Goal: Communication & Community: Answer question/provide support

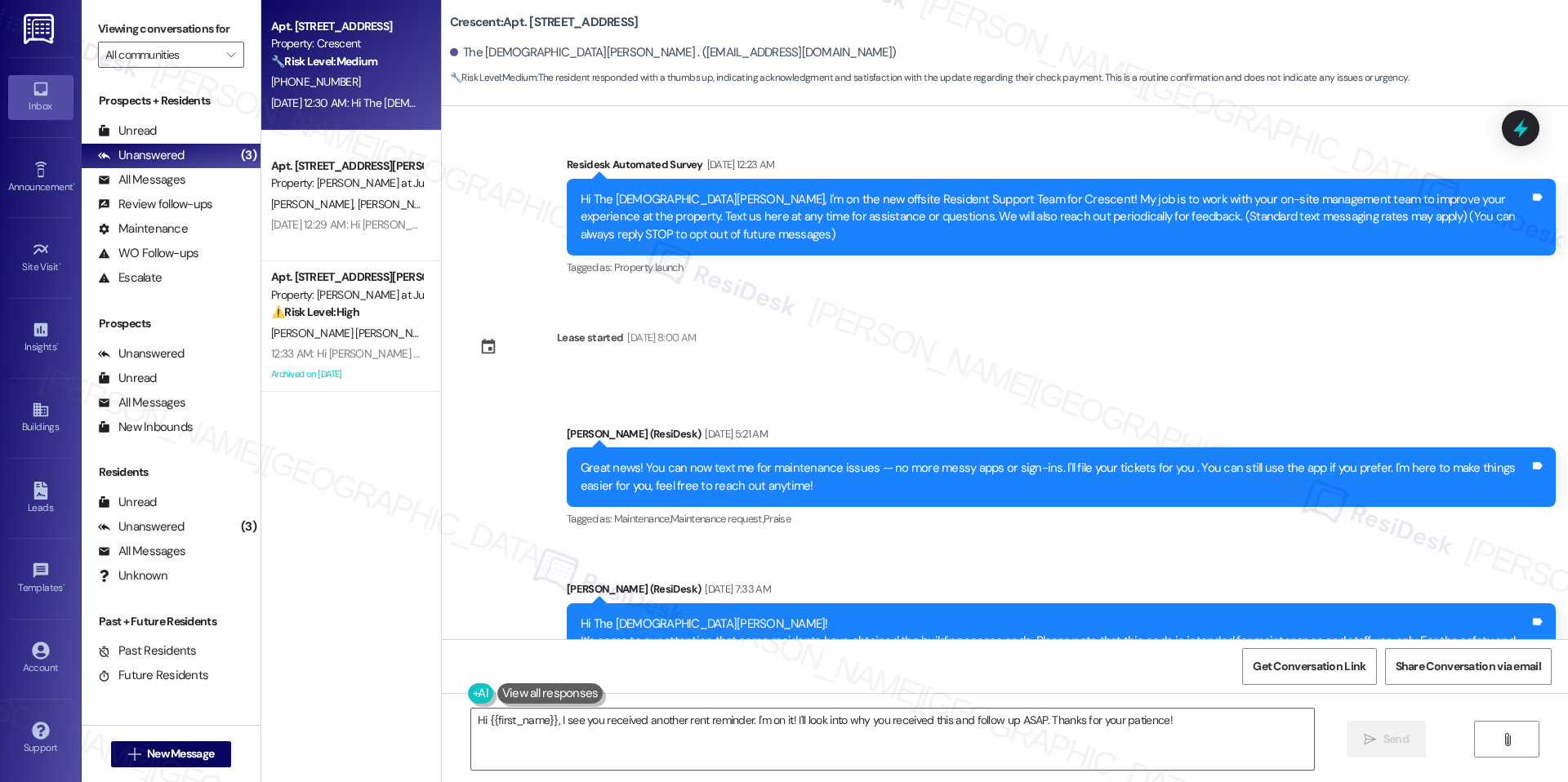
scroll to position [3653, 0]
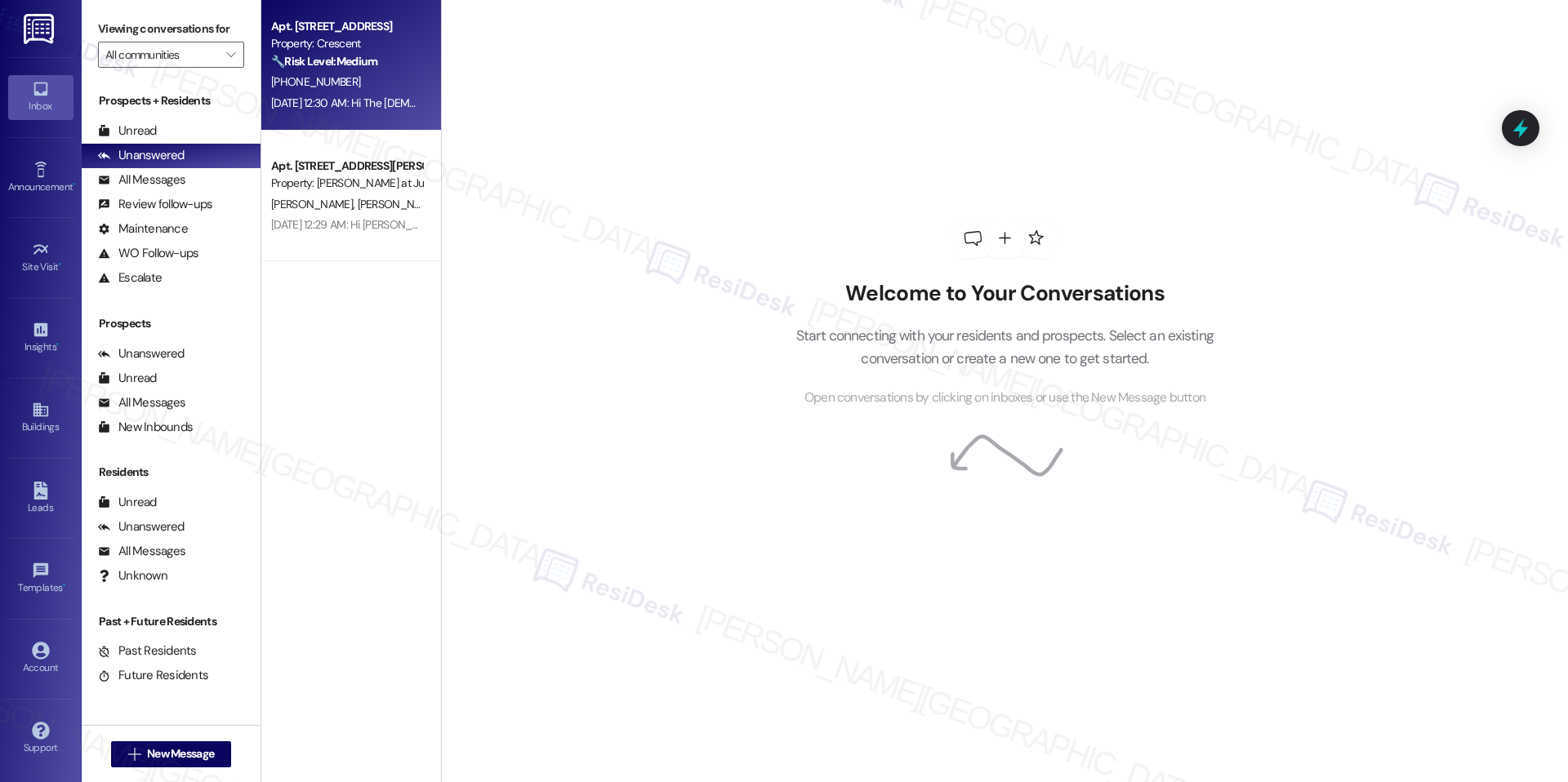
click at [393, 37] on div "Property: Crescent" at bounding box center [347, 44] width 151 height 17
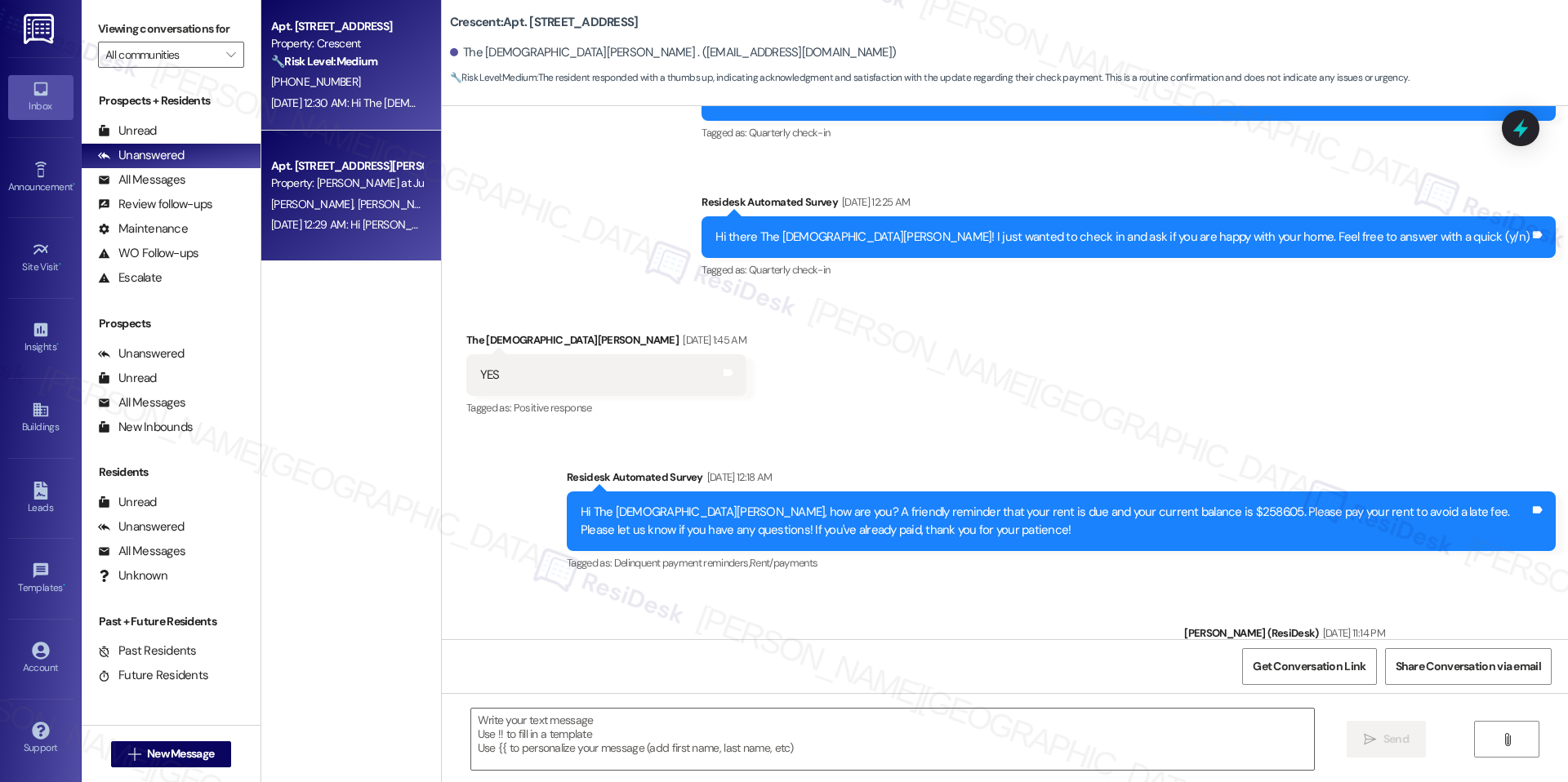
type textarea "Fetching suggested responses. Please feel free to read through the conversation…"
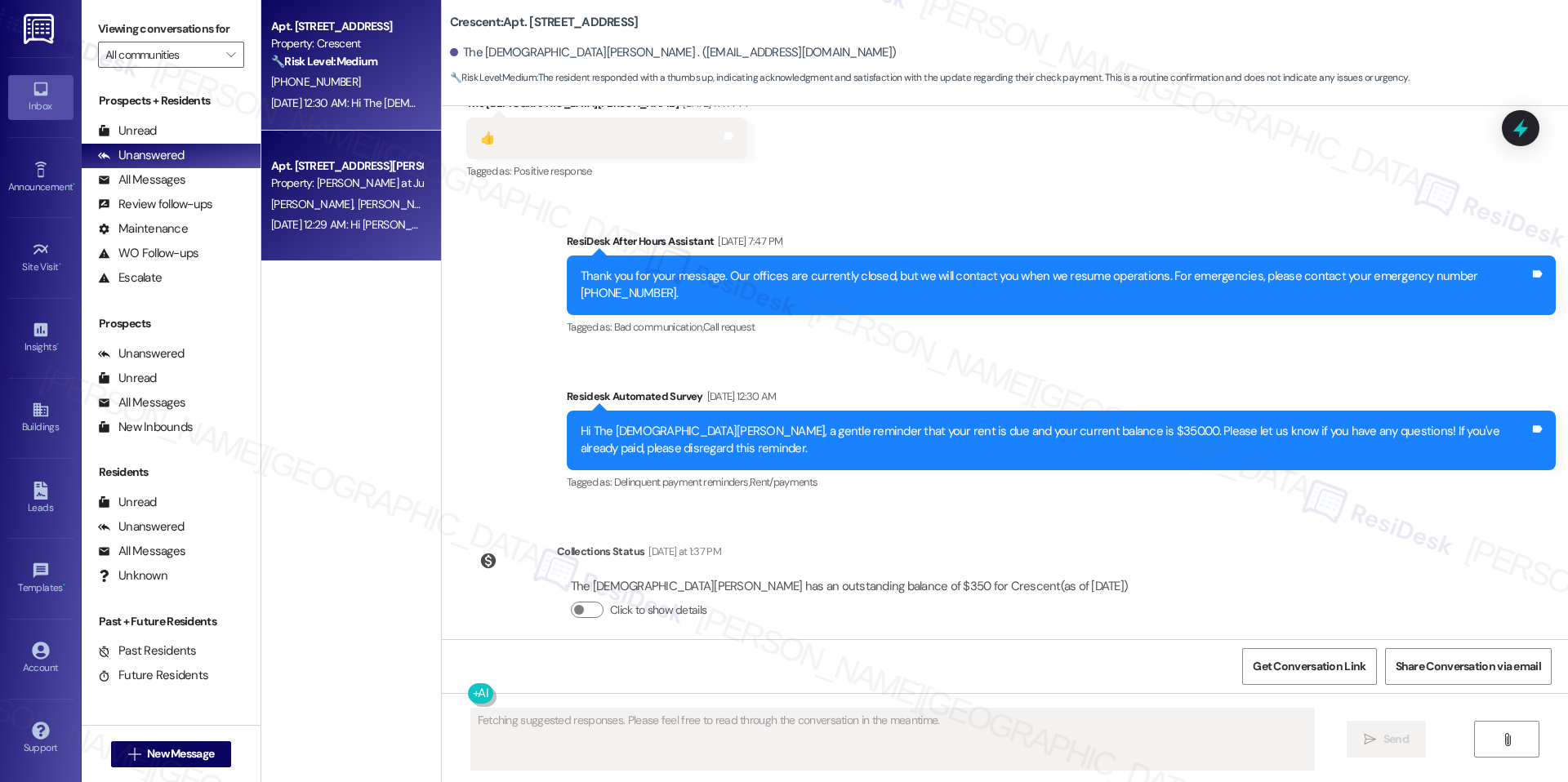
click at [402, 206] on div "J. Galahan S. Galahan" at bounding box center [346, 205] width 154 height 21
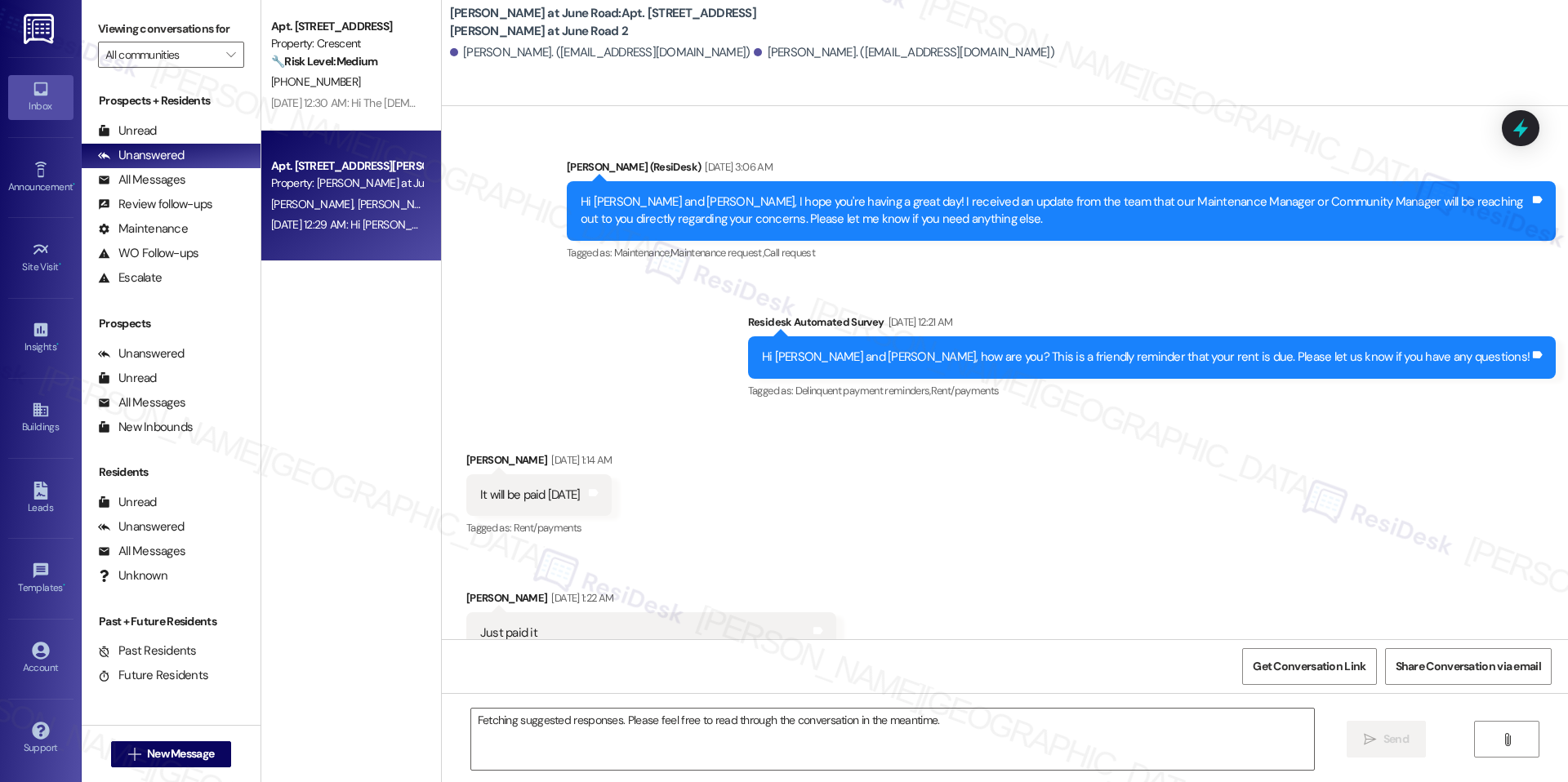
scroll to position [11913, 0]
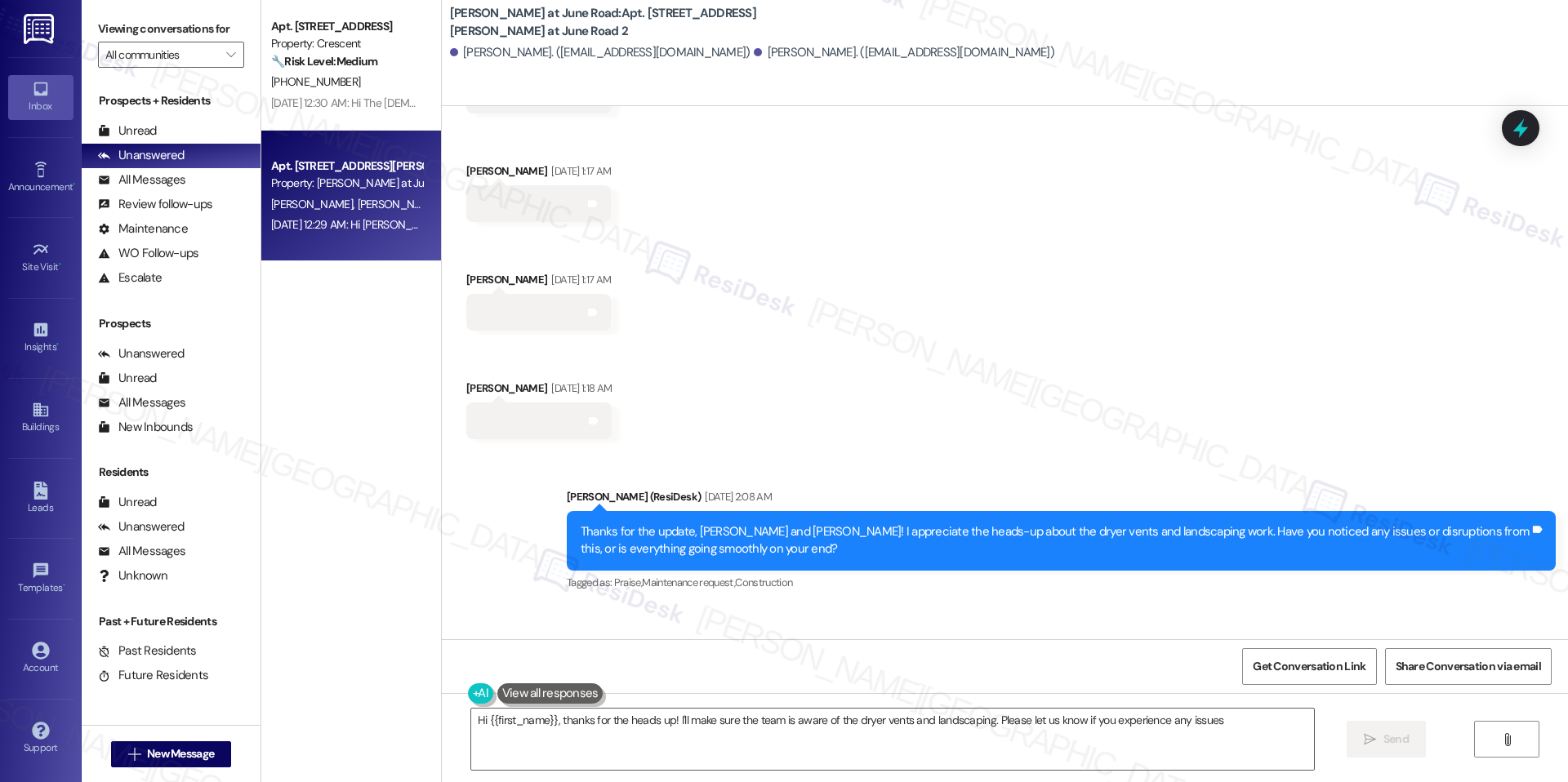
type textarea "Hi {{first_name}}, thanks for the heads up! I'll make sure the team is aware of…"
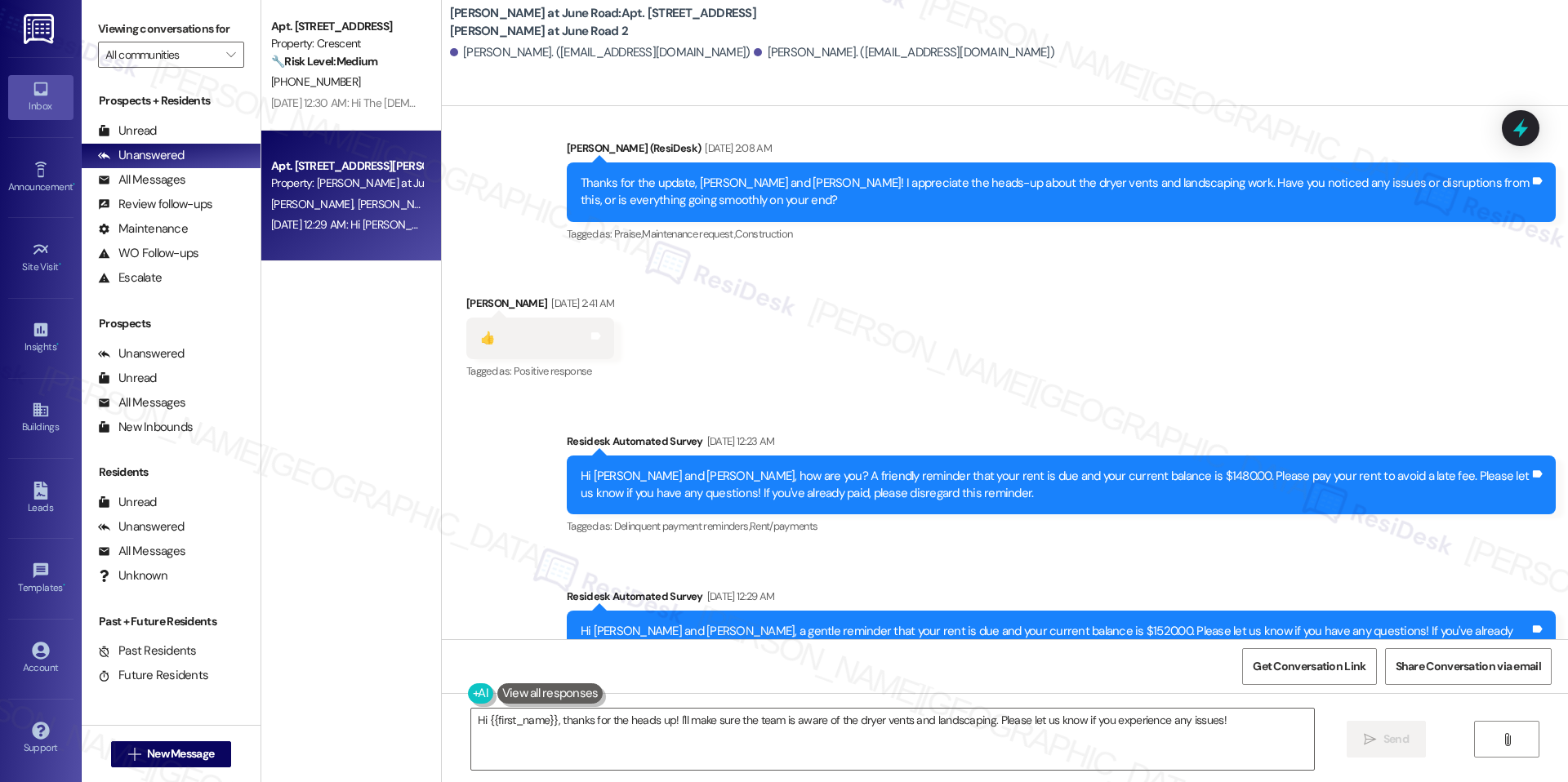
scroll to position [12375, 0]
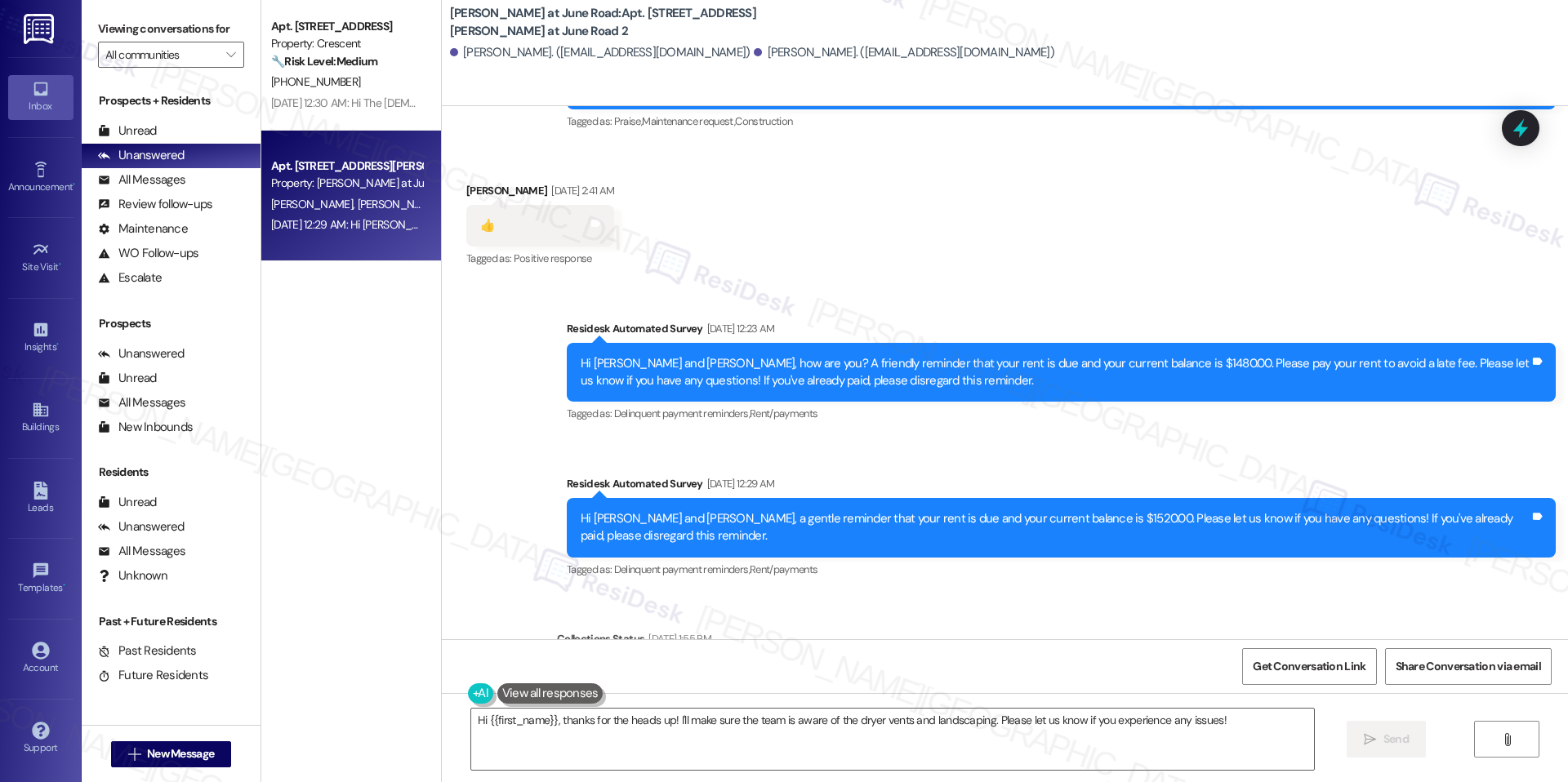
click at [370, 177] on div "Property: [PERSON_NAME] at June Road" at bounding box center [347, 183] width 151 height 17
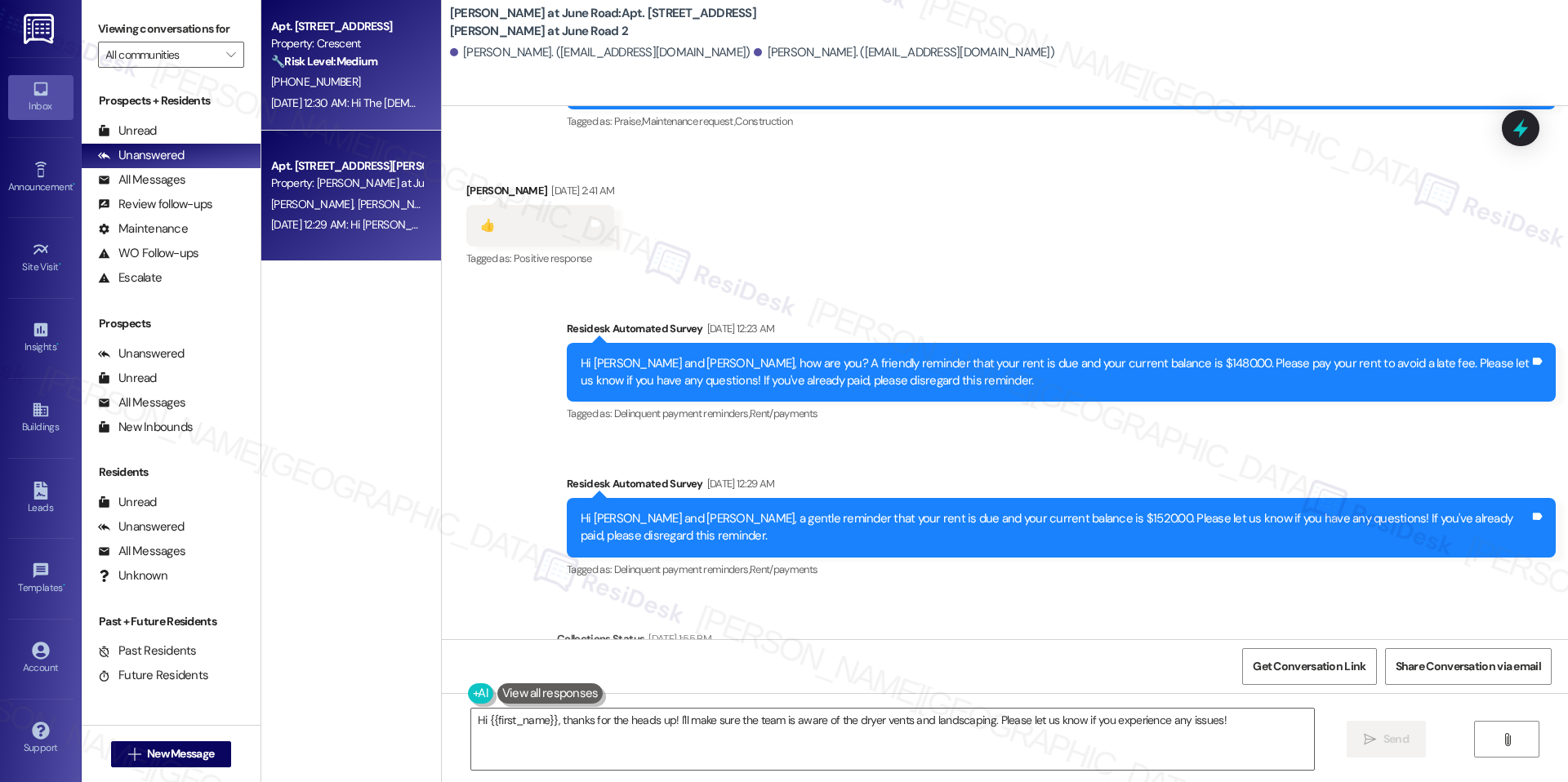
click at [345, 47] on div "Property: Crescent" at bounding box center [347, 44] width 151 height 17
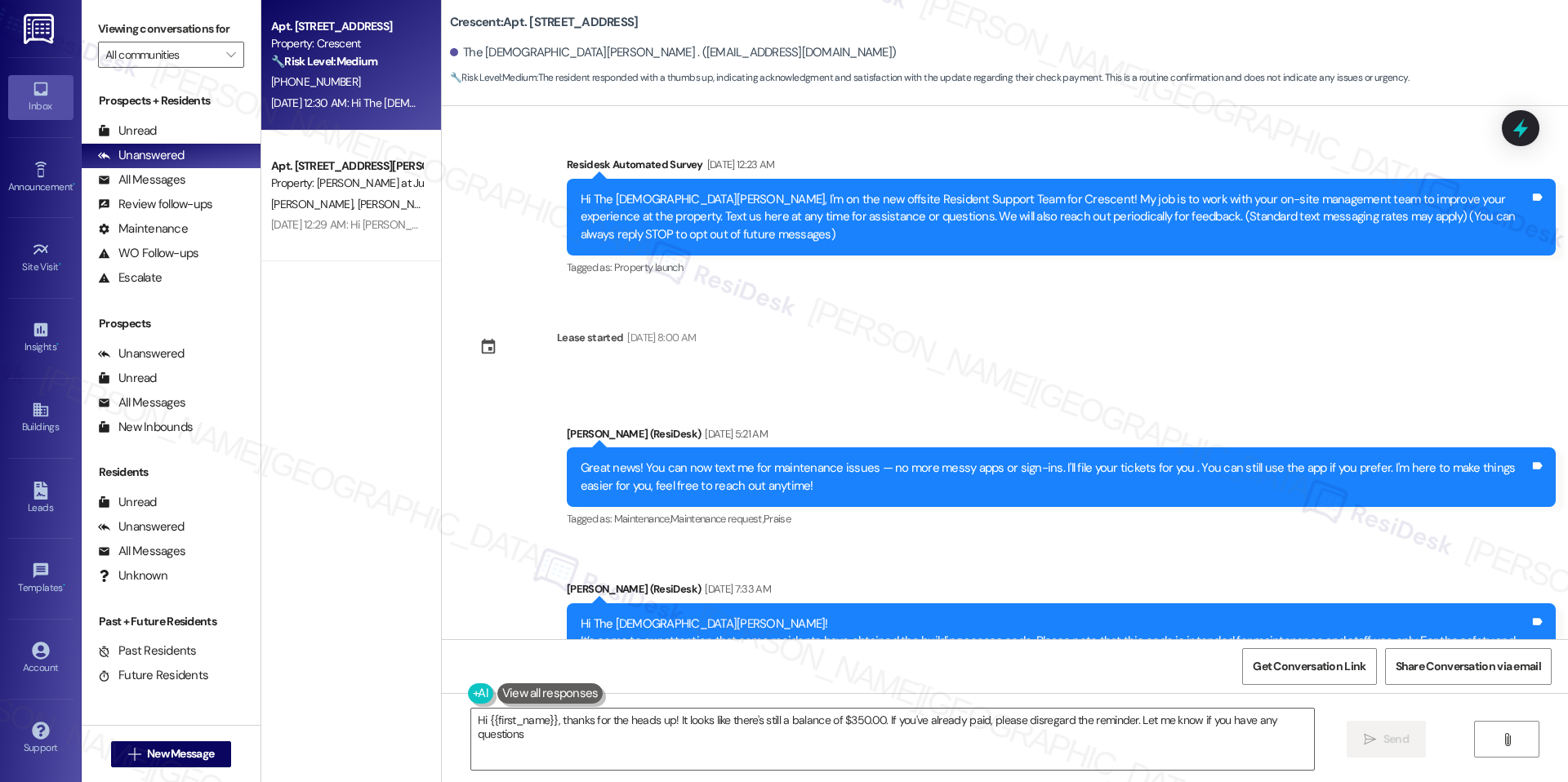
type textarea "Hi {{first_name}}, thanks for the heads up! It looks like there's still a balan…"
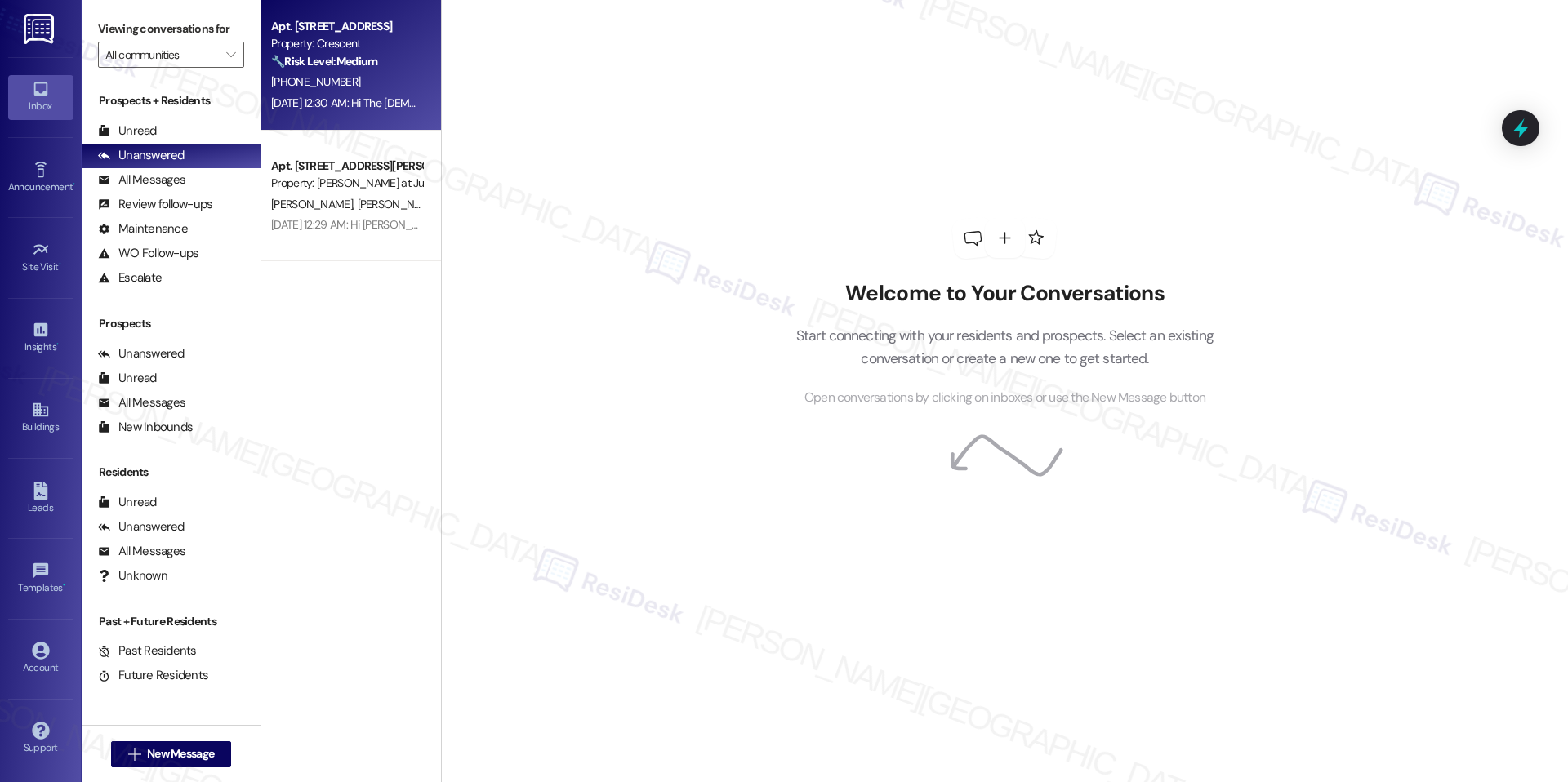
click at [292, 98] on div "[DATE] 12:30 AM: Hi The [DEMOGRAPHIC_DATA][PERSON_NAME], a gentle reminder that…" at bounding box center [840, 103] width 1139 height 15
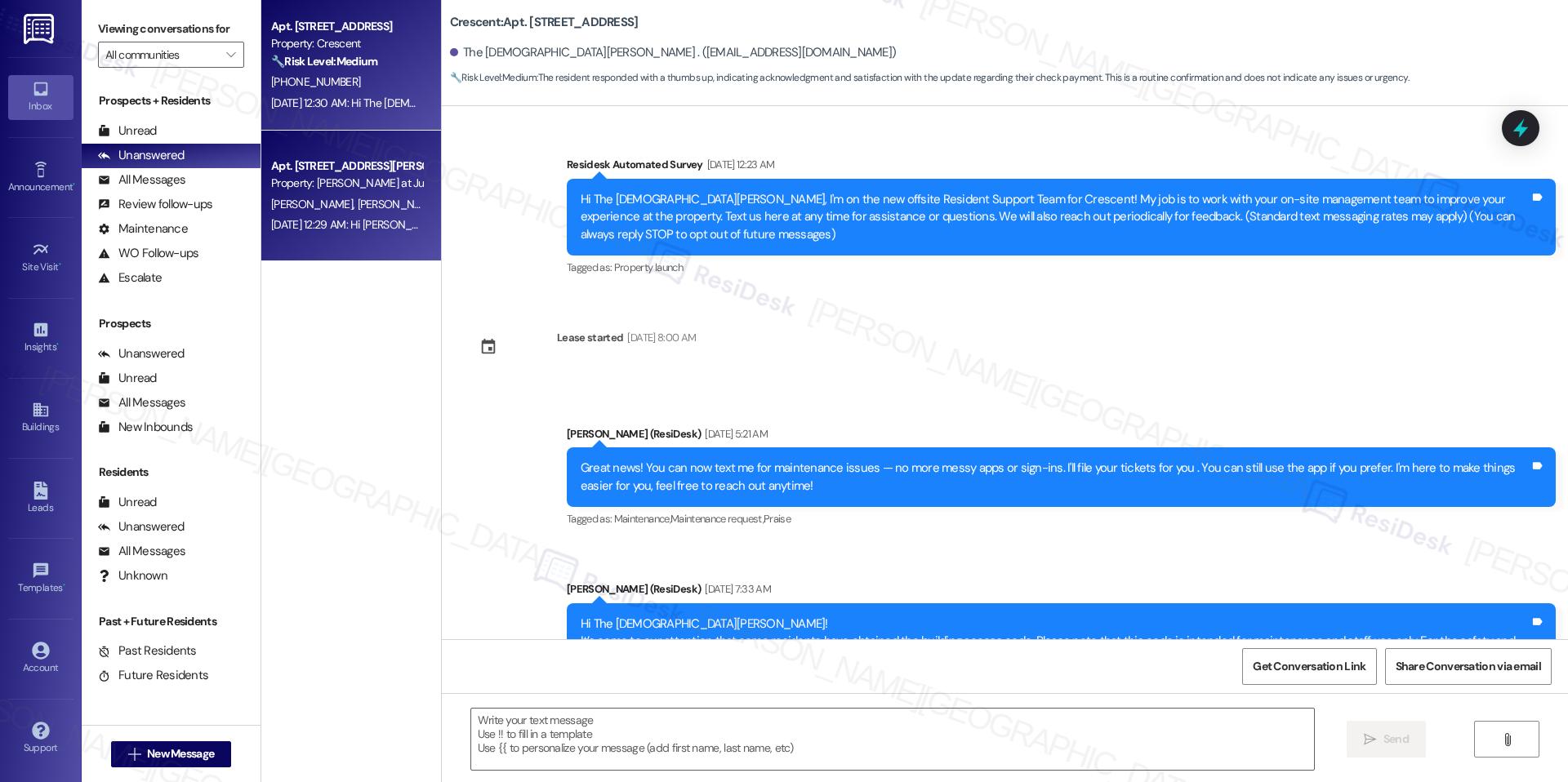
scroll to position [3653, 0]
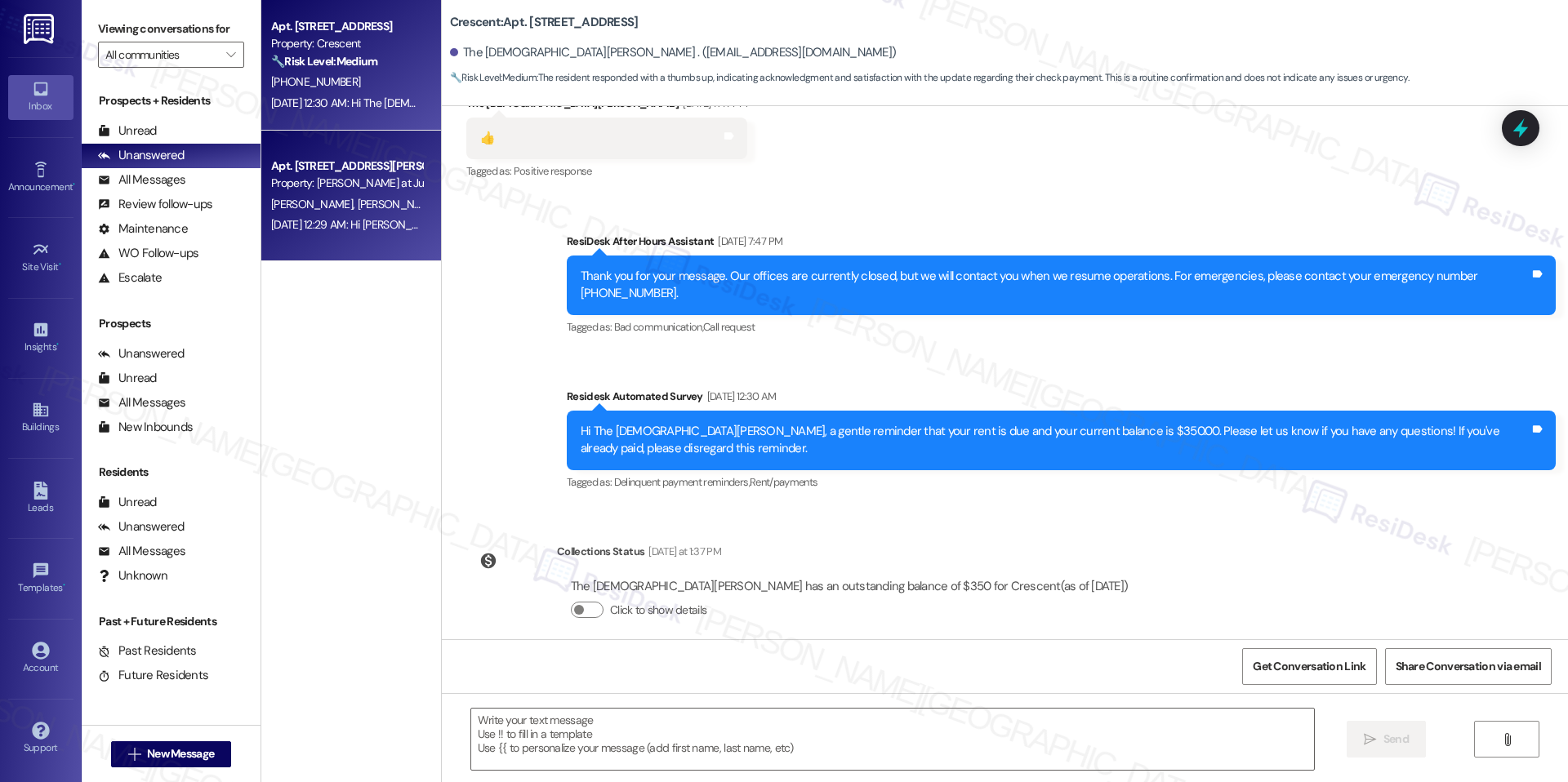
type textarea "Fetching suggested responses. Please feel free to read through the conversation…"
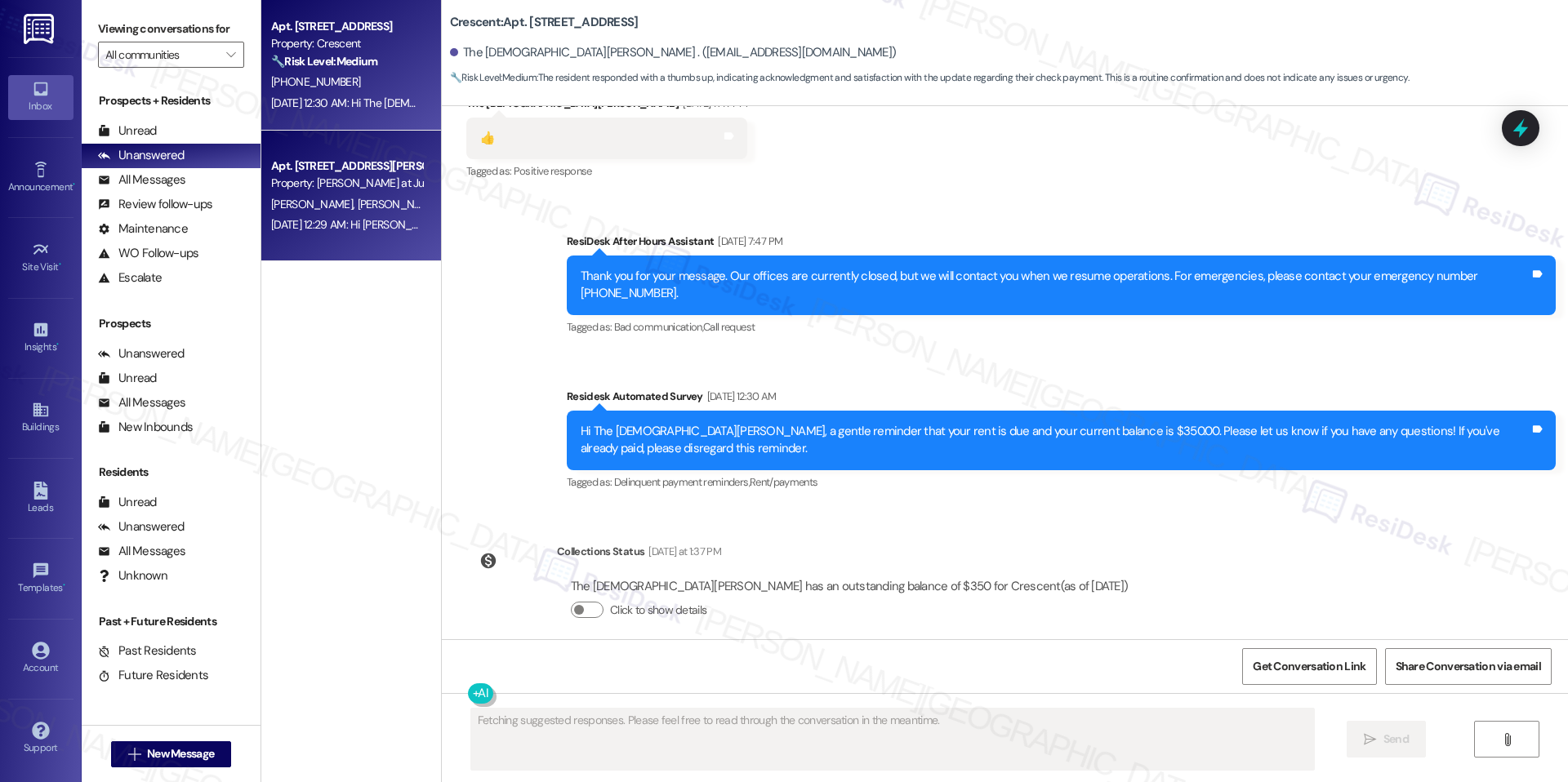
click at [321, 144] on div "Apt. 104, [GEOGRAPHIC_DATA][PERSON_NAME] at June Road 2 Property: [PERSON_NAME]…" at bounding box center [351, 196] width 179 height 131
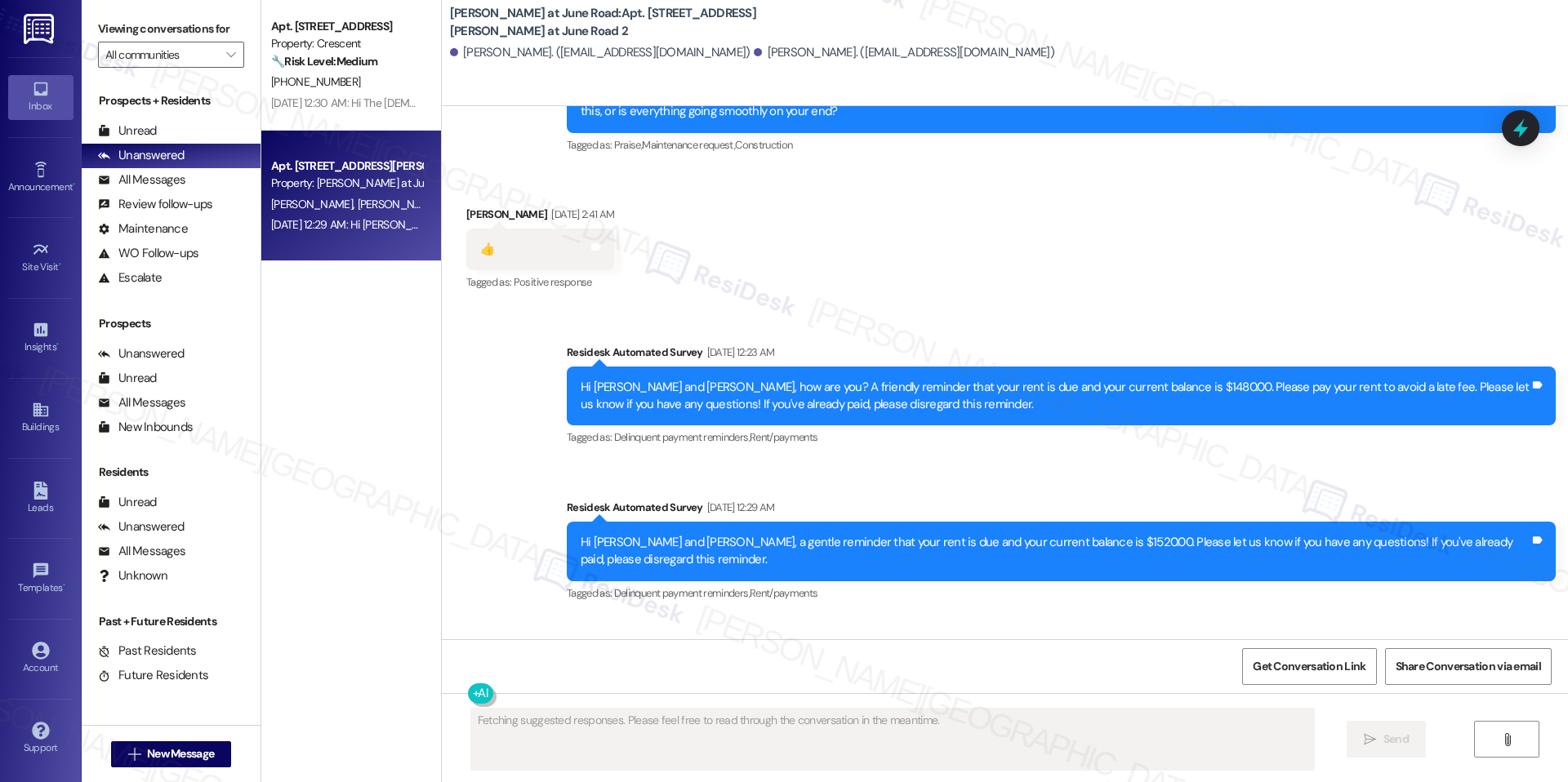
scroll to position [12375, 0]
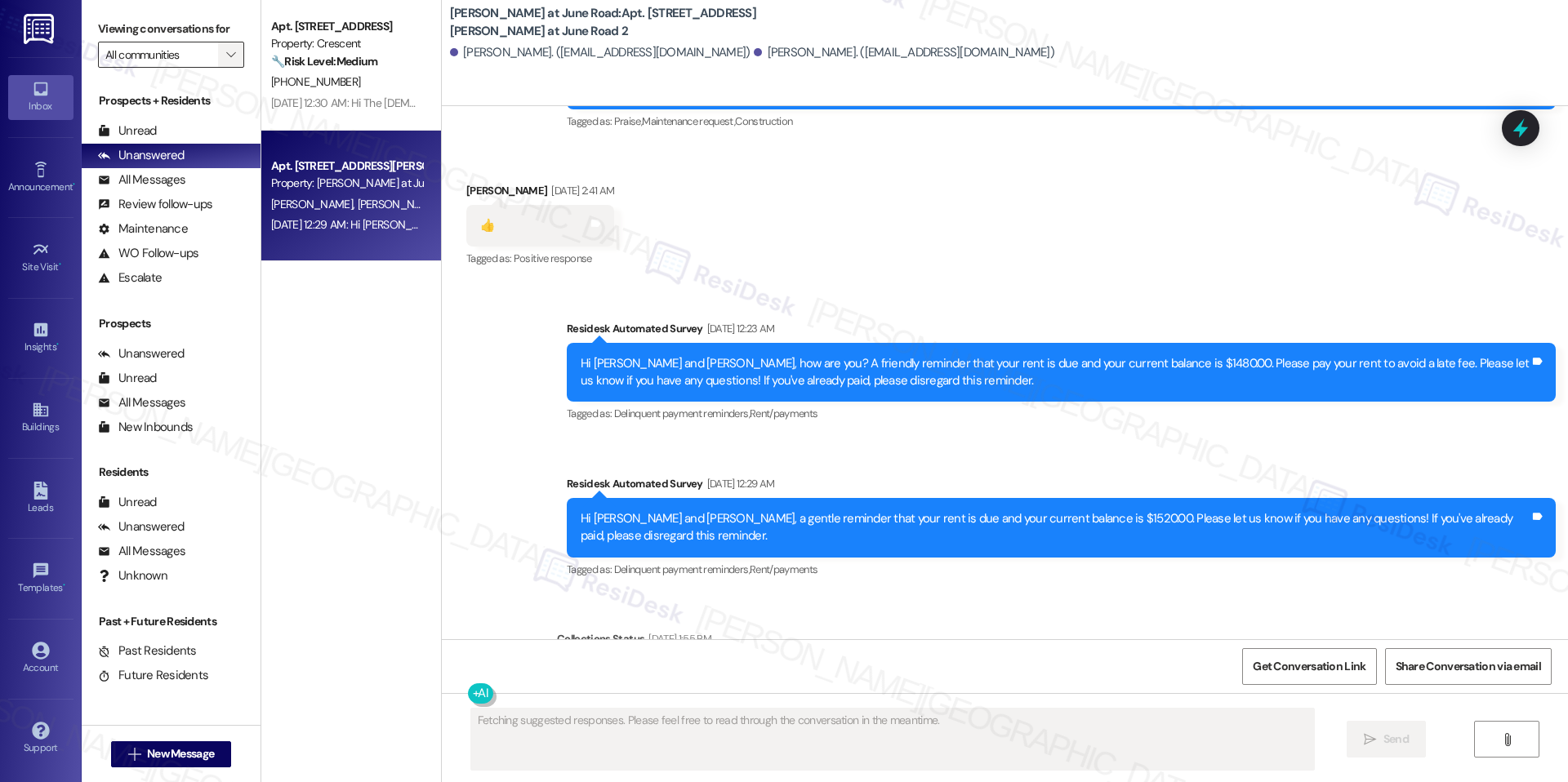
click at [223, 50] on span "" at bounding box center [231, 55] width 16 height 26
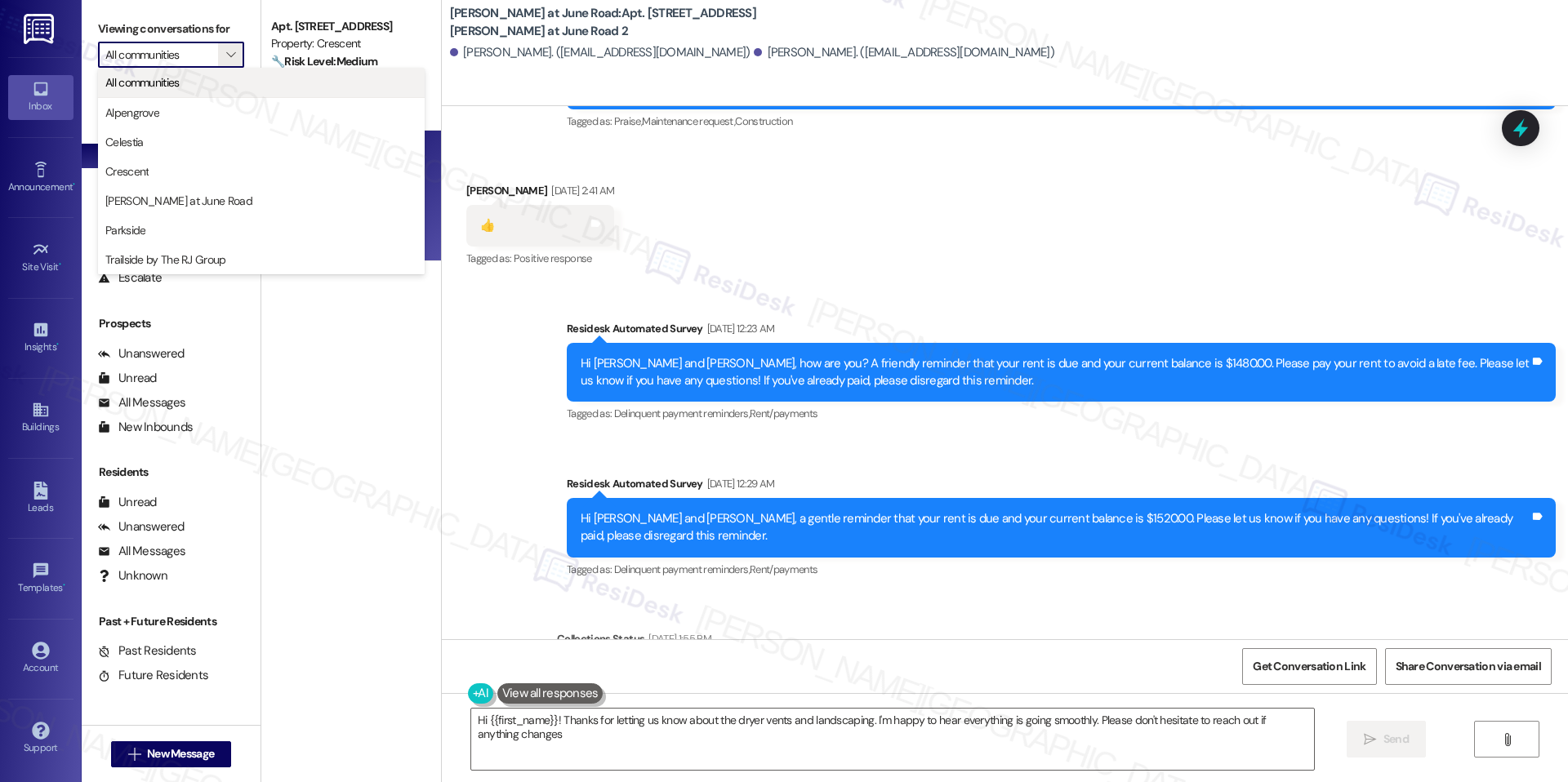
type textarea "Hi {{first_name}}! Thanks for letting us know about the dryer vents and landsca…"
click at [543, 247] on div "Tagged as: Positive response Click to highlight conversations about Positive re…" at bounding box center [540, 258] width 148 height 23
